Goal: Obtain resource: Download file/media

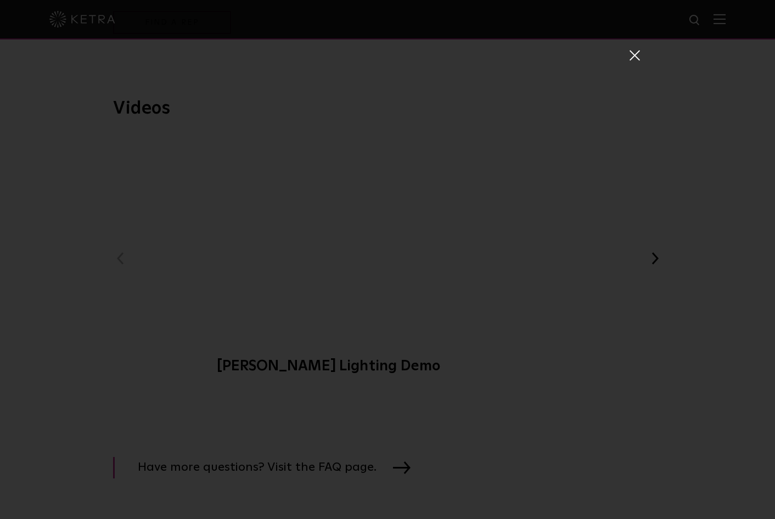
click at [632, 55] on span at bounding box center [634, 54] width 12 height 11
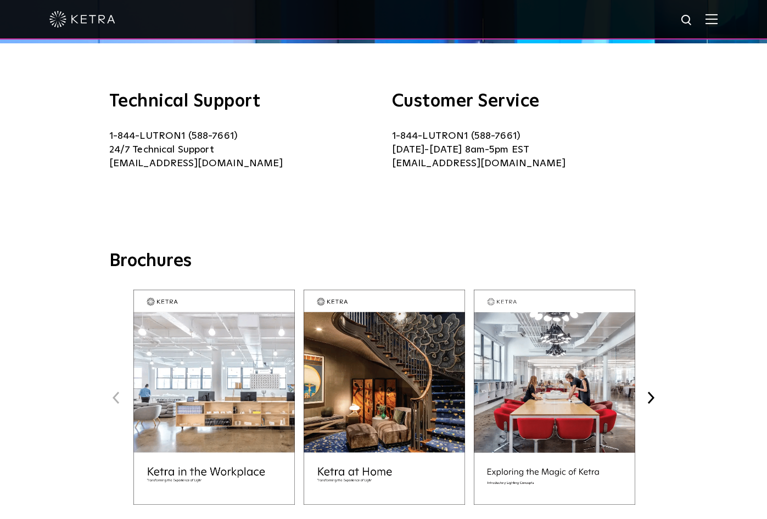
scroll to position [274, 0]
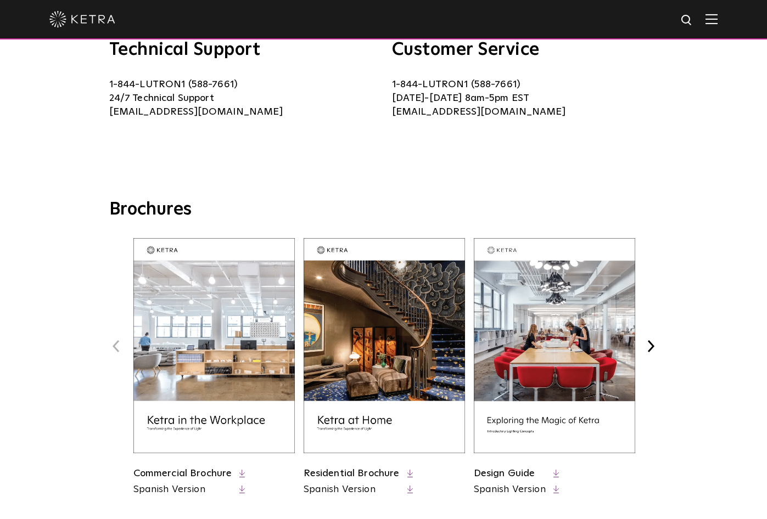
click at [375, 339] on img at bounding box center [383, 345] width 161 height 215
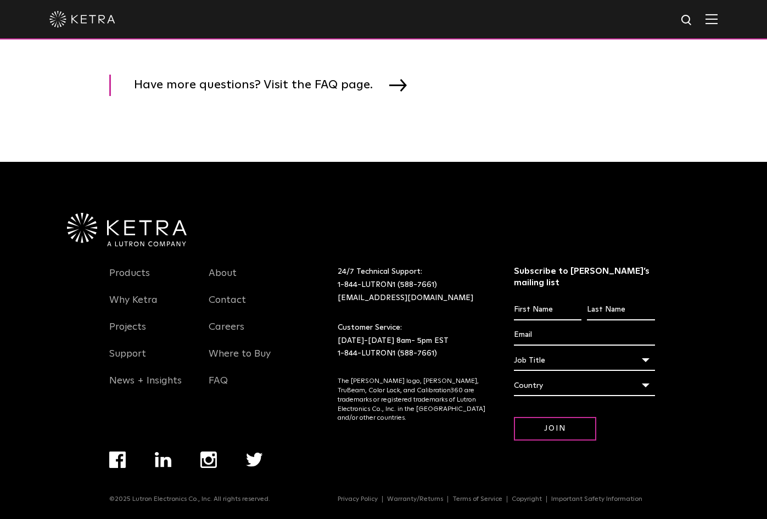
scroll to position [1315, 0]
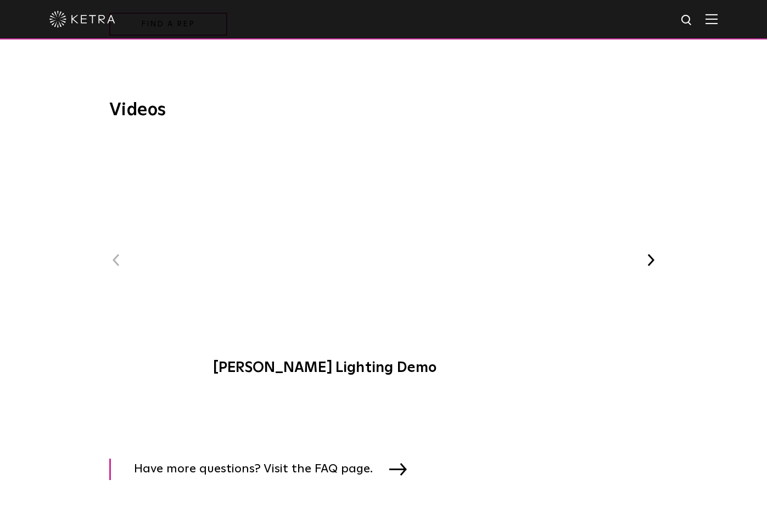
click at [646, 259] on button "Next" at bounding box center [651, 260] width 14 height 14
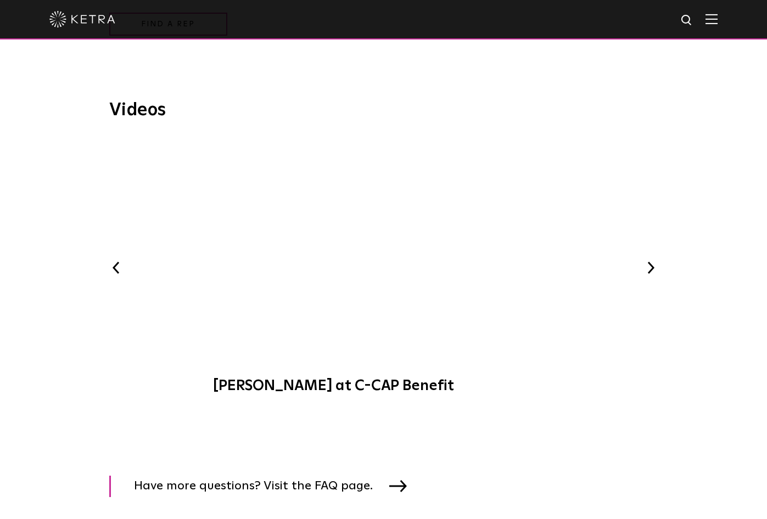
click at [648, 429] on div "Videos Previous Ketra Lighting Demo Ketra at C-CAP Benefit WELL-Certified: Delo…" at bounding box center [383, 278] width 767 height 352
click at [656, 404] on div "Previous Ketra Lighting Demo Ketra at C-CAP Benefit WELL-Certified: Delos HQ Ke…" at bounding box center [383, 271] width 549 height 266
click at [694, 120] on div "Videos Previous Ketra Lighting Demo Ketra at C-CAP Benefit WELL-Certified: Delo…" at bounding box center [384, 253] width 642 height 302
click at [649, 271] on button "Next" at bounding box center [651, 268] width 14 height 14
click at [652, 268] on button "Next" at bounding box center [651, 268] width 14 height 14
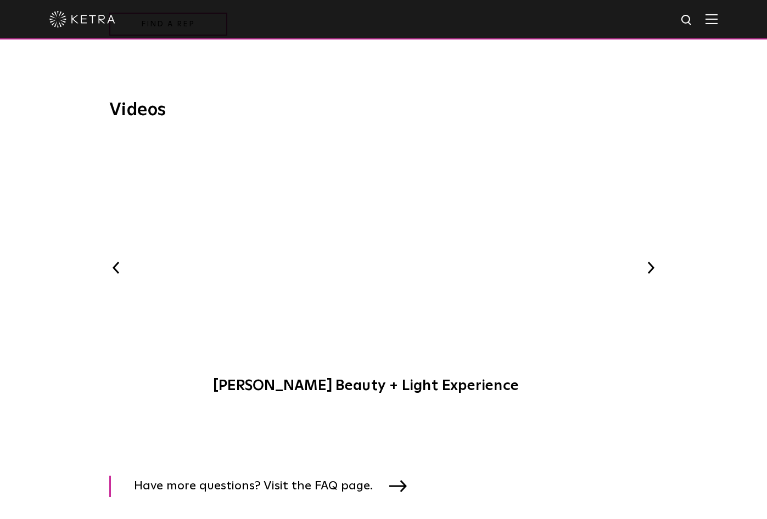
click at [652, 270] on button "Next" at bounding box center [651, 268] width 14 height 14
click at [649, 272] on button "Next" at bounding box center [651, 268] width 14 height 14
click at [651, 271] on button "Next" at bounding box center [651, 268] width 14 height 14
